Goal: Information Seeking & Learning: Learn about a topic

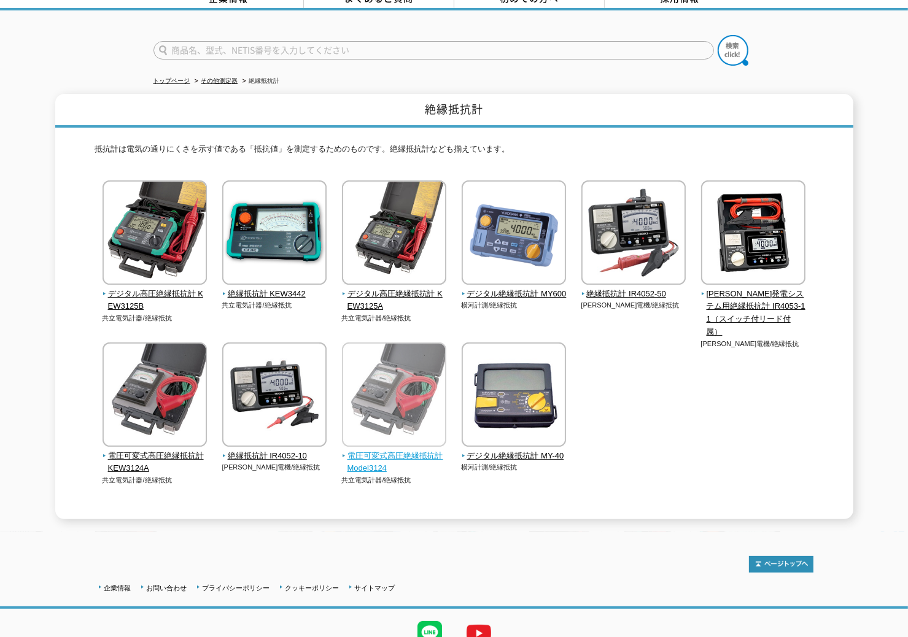
scroll to position [69, 0]
click at [394, 450] on span "電圧可変式高圧絶縁抵抗計 Model3124" at bounding box center [394, 463] width 105 height 26
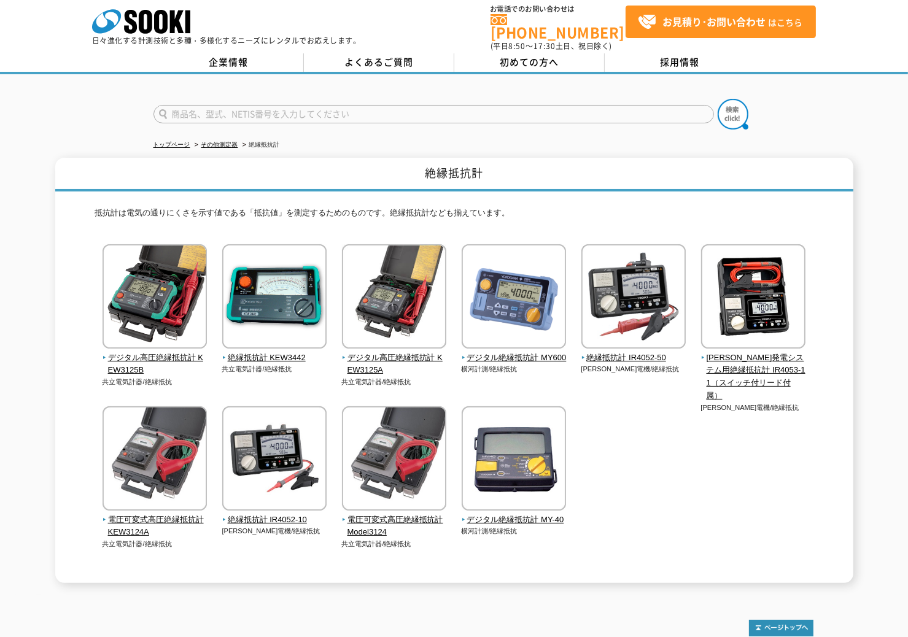
scroll to position [0, 0]
